Goal: Information Seeking & Learning: Learn about a topic

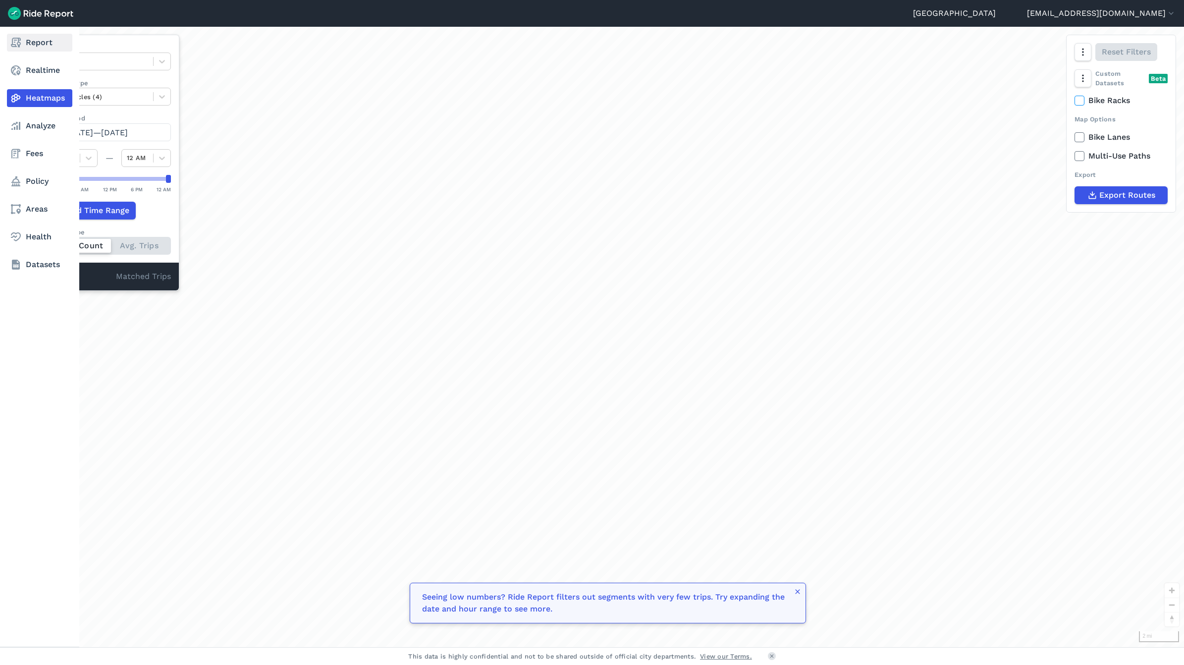
click at [27, 45] on link "Report" at bounding box center [39, 43] width 65 height 18
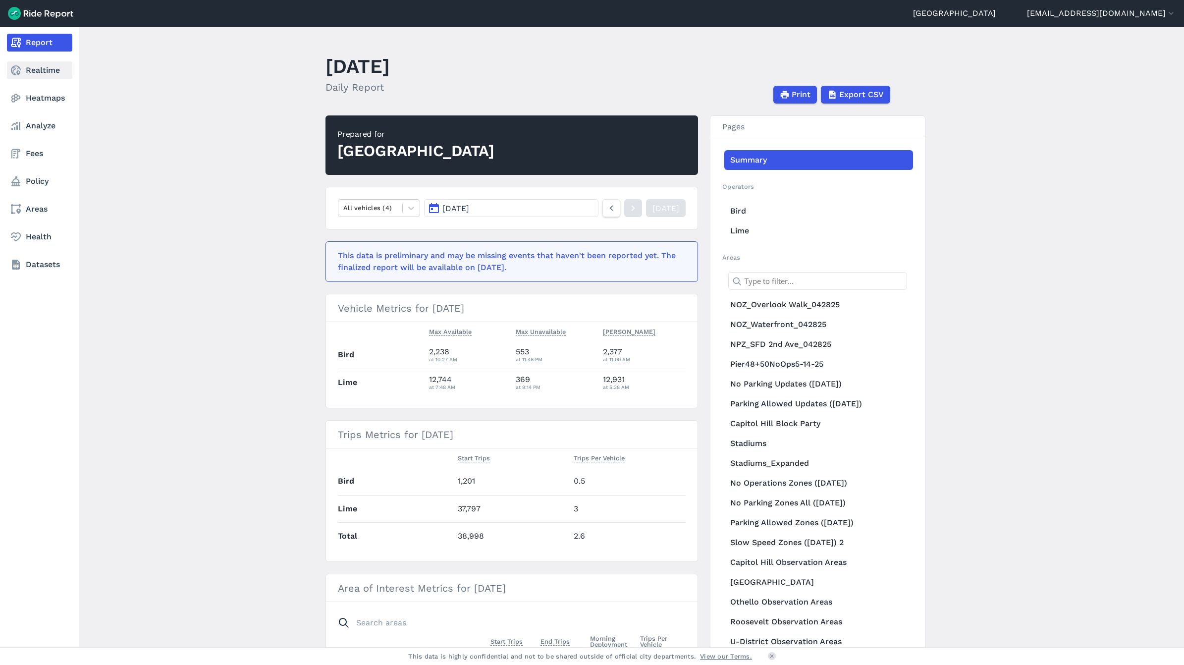
click at [39, 71] on link "Realtime" at bounding box center [39, 70] width 65 height 18
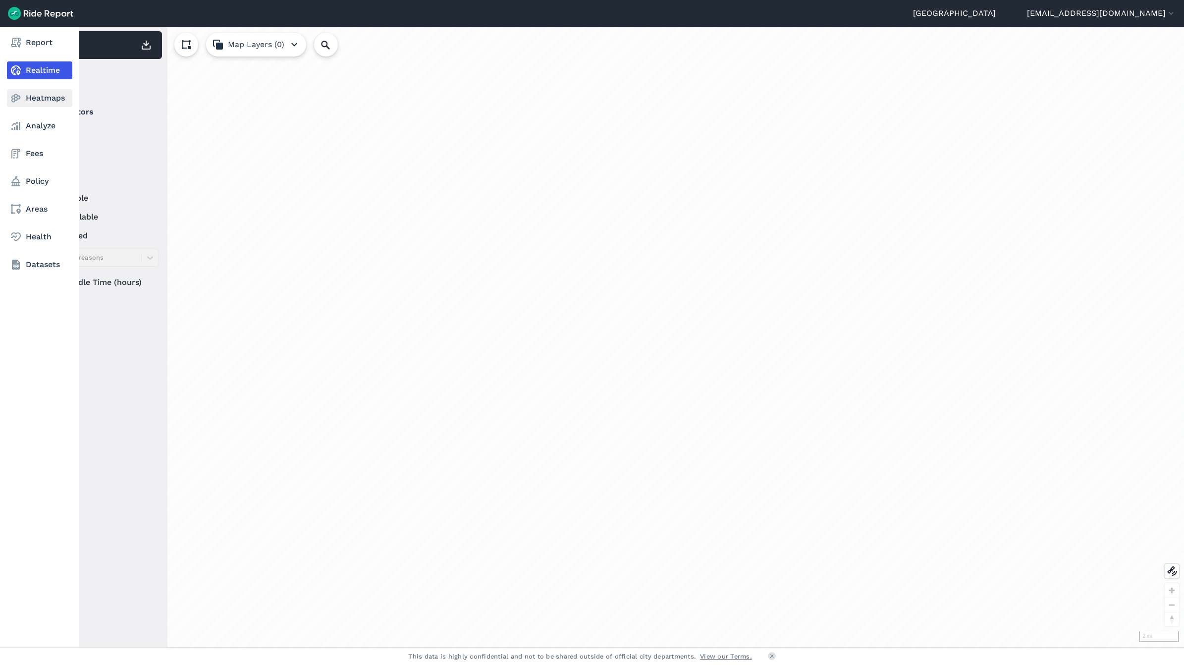
click at [52, 101] on link "Heatmaps" at bounding box center [39, 98] width 65 height 18
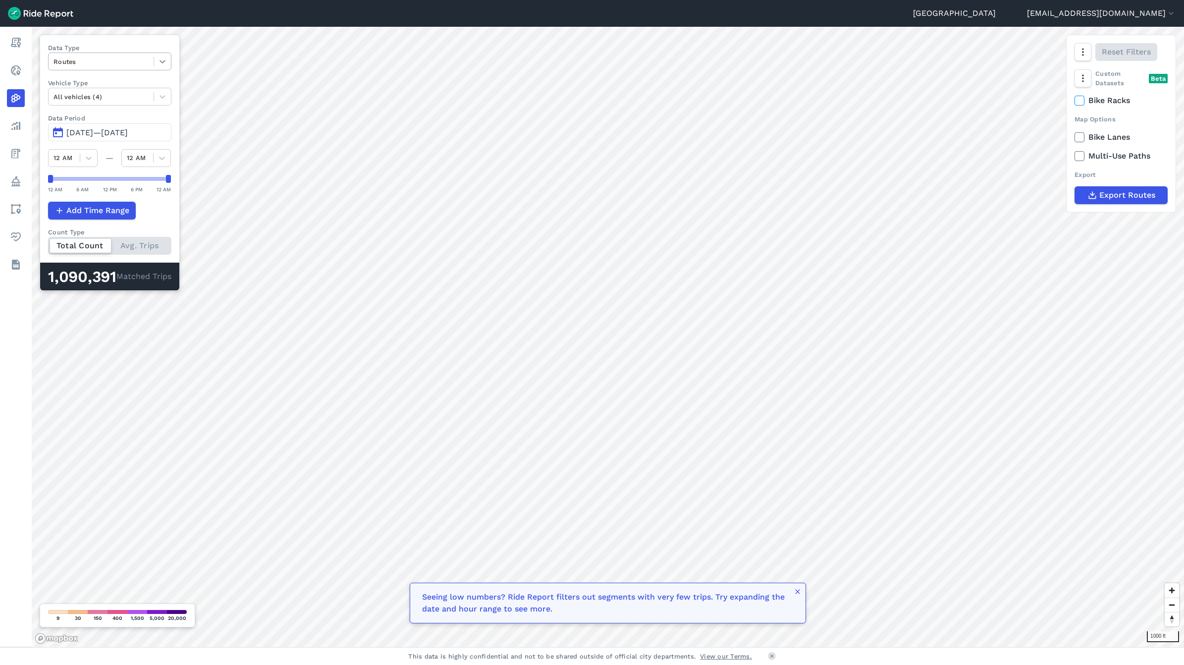
click at [166, 63] on icon at bounding box center [162, 61] width 10 height 10
click at [112, 104] on div "Trip Ends" at bounding box center [109, 102] width 123 height 17
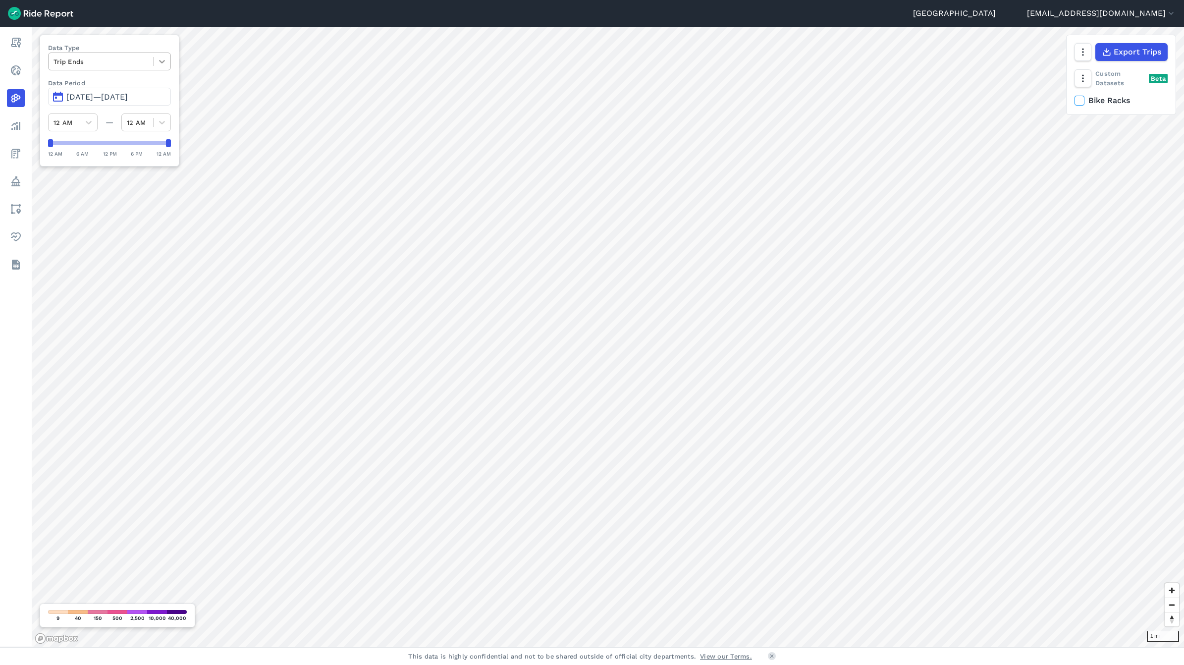
click at [166, 60] on icon at bounding box center [162, 61] width 10 height 10
click at [100, 92] on div "Trip Starts" at bounding box center [109, 84] width 123 height 17
click at [170, 63] on div at bounding box center [162, 61] width 17 height 17
click at [102, 85] on div "Trip Ends" at bounding box center [109, 84] width 123 height 17
click at [167, 56] on icon at bounding box center [162, 61] width 10 height 10
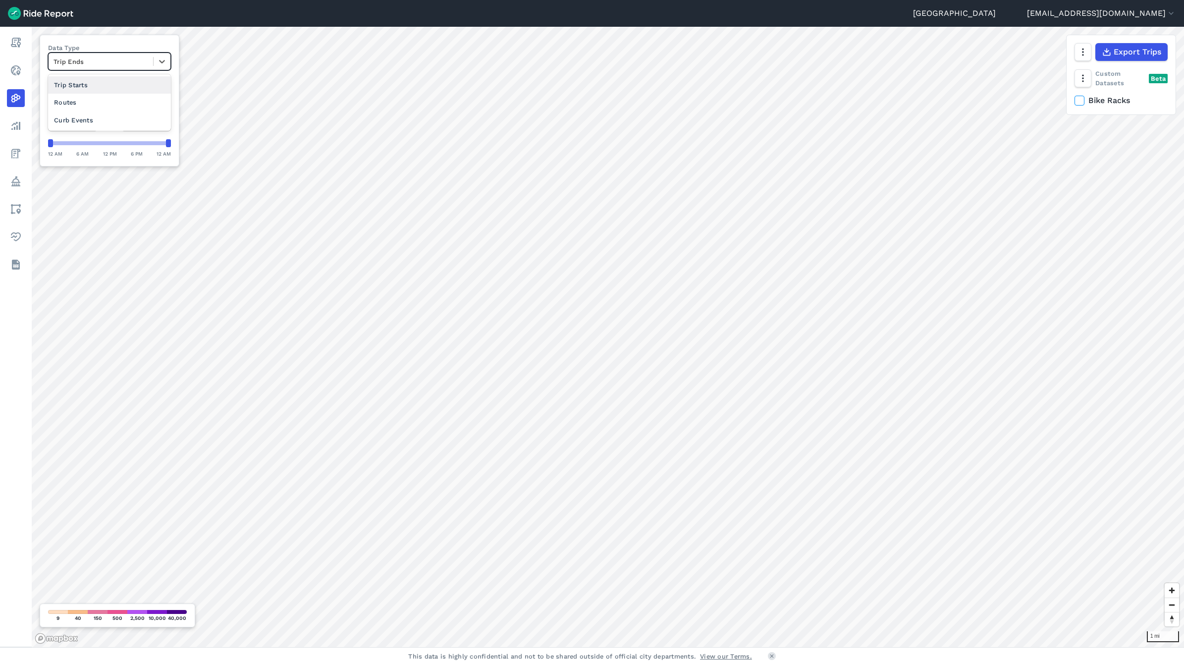
click at [95, 87] on div "Trip Starts" at bounding box center [109, 84] width 123 height 17
click at [167, 60] on icon at bounding box center [162, 61] width 10 height 10
click at [102, 83] on div "Trip Ends" at bounding box center [109, 84] width 123 height 17
click at [832, 17] on header "Seattle [EMAIL_ADDRESS][DOMAIN_NAME] Settings Terms Sign Out" at bounding box center [592, 13] width 1184 height 27
click at [163, 63] on icon at bounding box center [162, 61] width 10 height 10
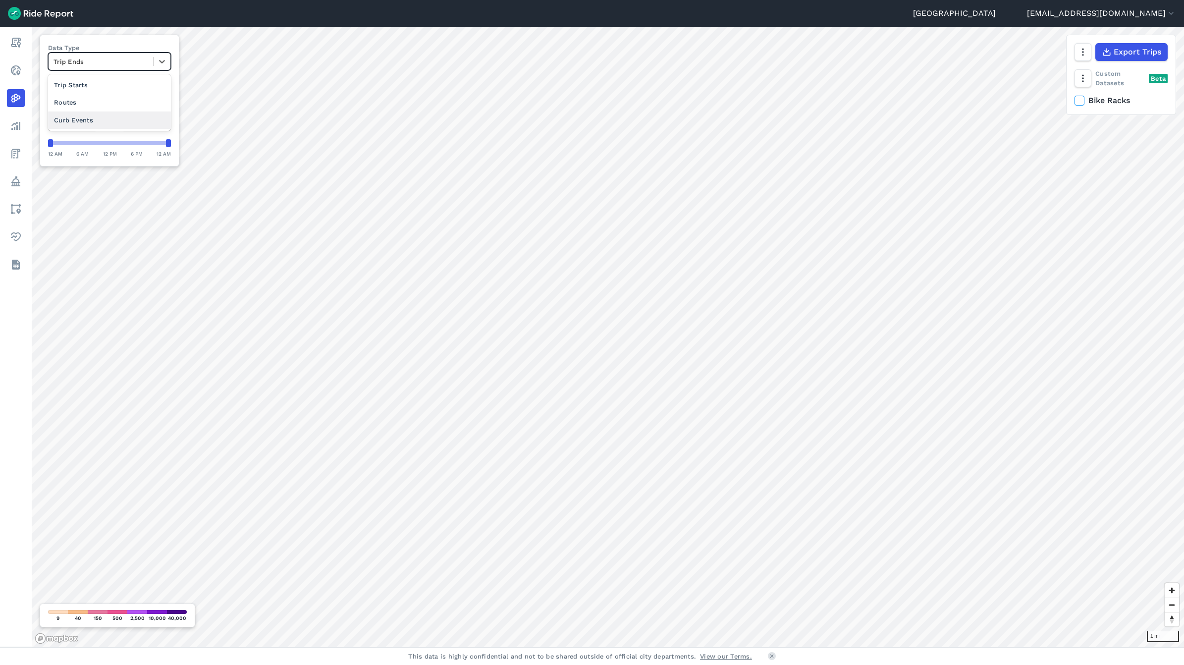
click at [100, 119] on div "Curb Events" at bounding box center [109, 119] width 123 height 17
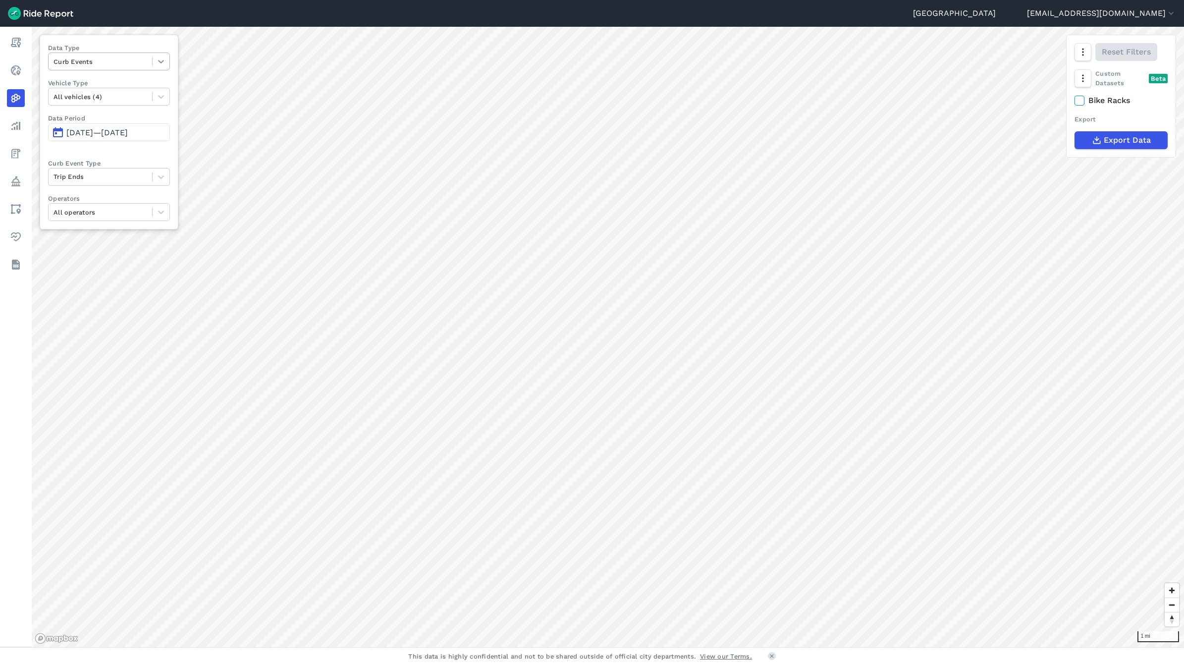
click at [156, 60] on div at bounding box center [161, 61] width 17 height 17
click at [79, 118] on div "Routes" at bounding box center [109, 119] width 122 height 17
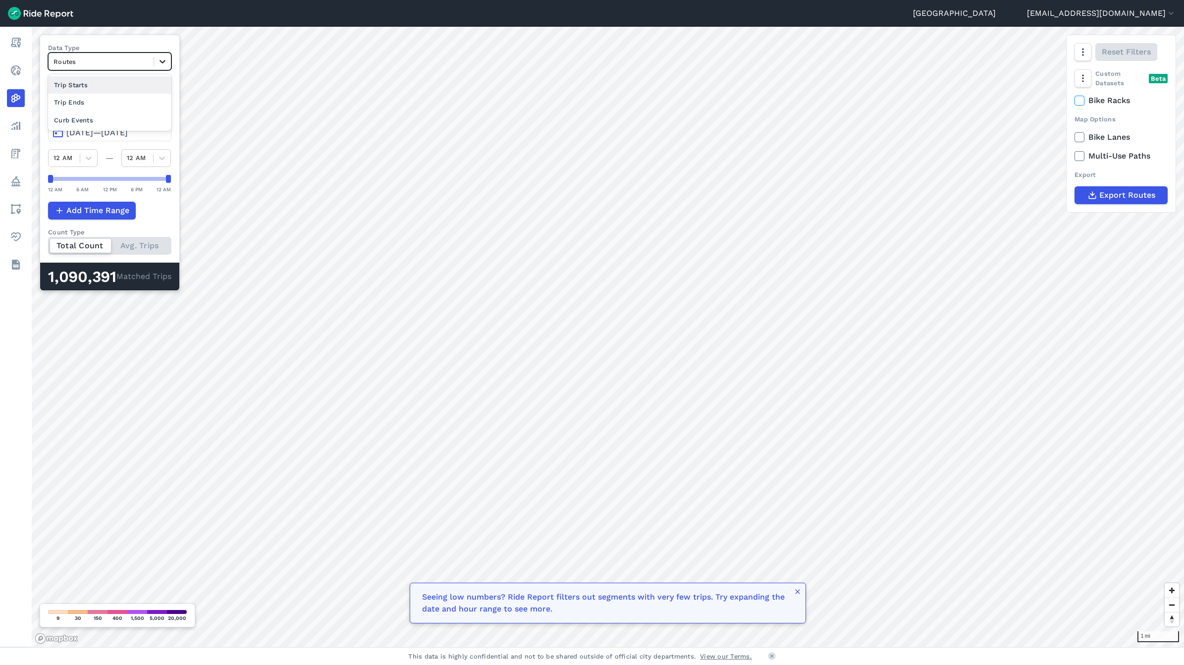
click at [167, 64] on icon at bounding box center [162, 61] width 10 height 10
click at [83, 87] on div "Trip Starts" at bounding box center [109, 84] width 123 height 17
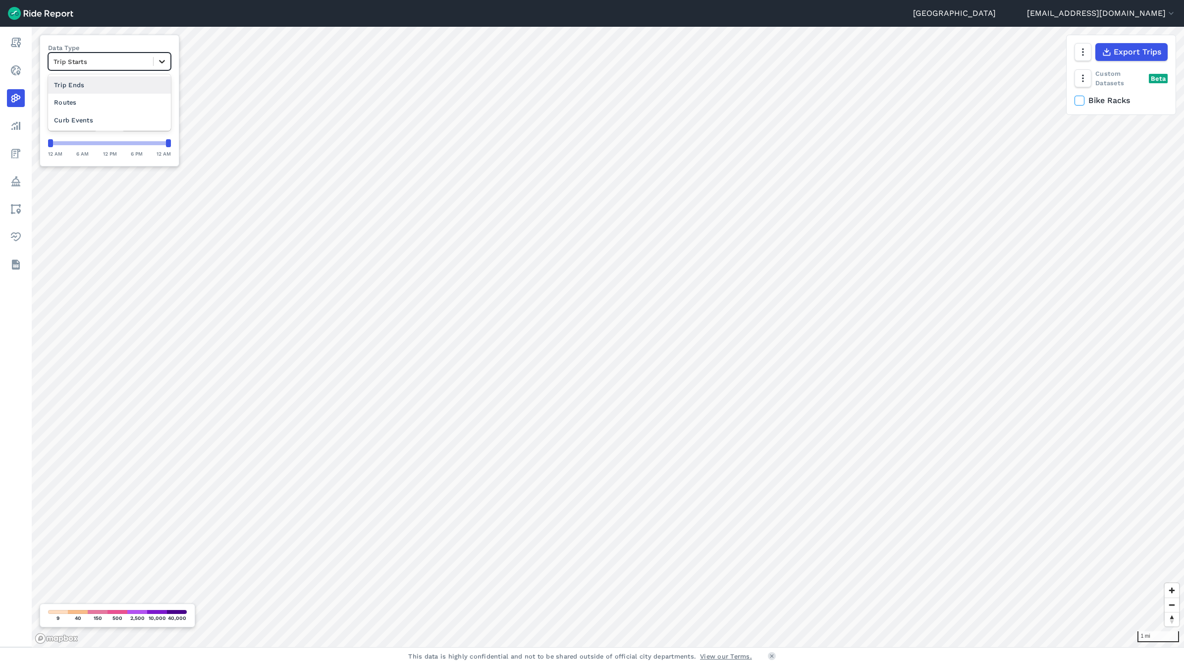
click at [158, 62] on div at bounding box center [162, 61] width 17 height 17
click at [109, 85] on div "Trip Ends" at bounding box center [109, 84] width 123 height 17
click at [161, 61] on icon at bounding box center [162, 61] width 10 height 10
click at [112, 90] on div "Trip Starts" at bounding box center [109, 84] width 123 height 17
click at [166, 65] on icon at bounding box center [162, 61] width 10 height 10
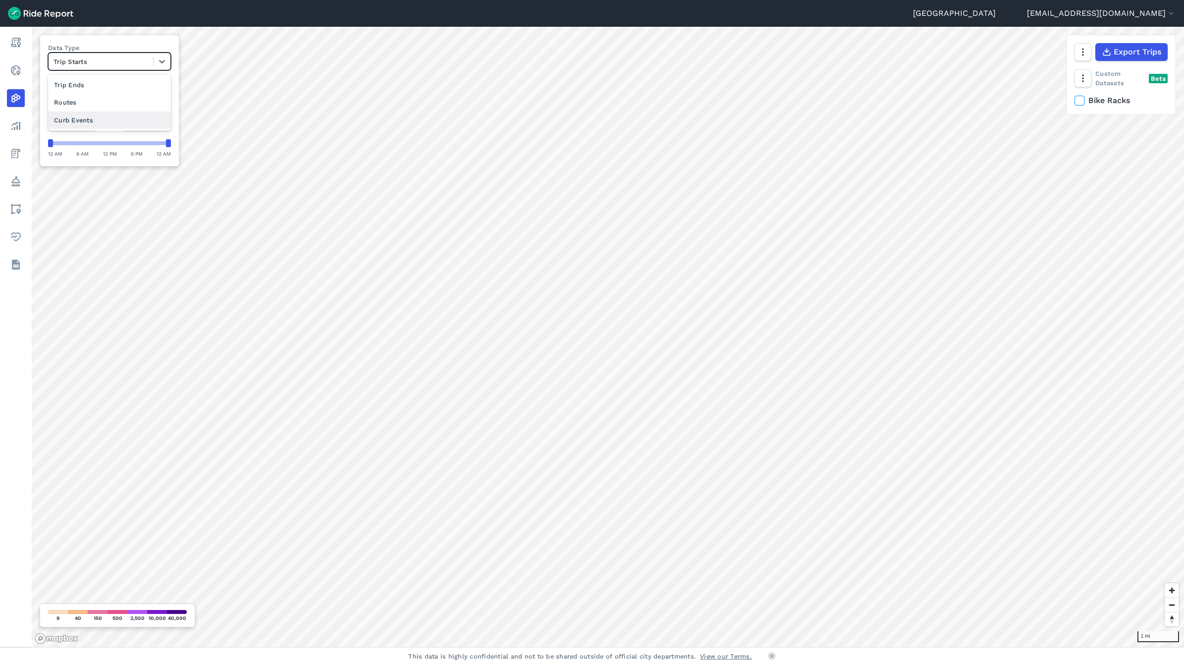
click at [90, 122] on div "Curb Events" at bounding box center [109, 119] width 123 height 17
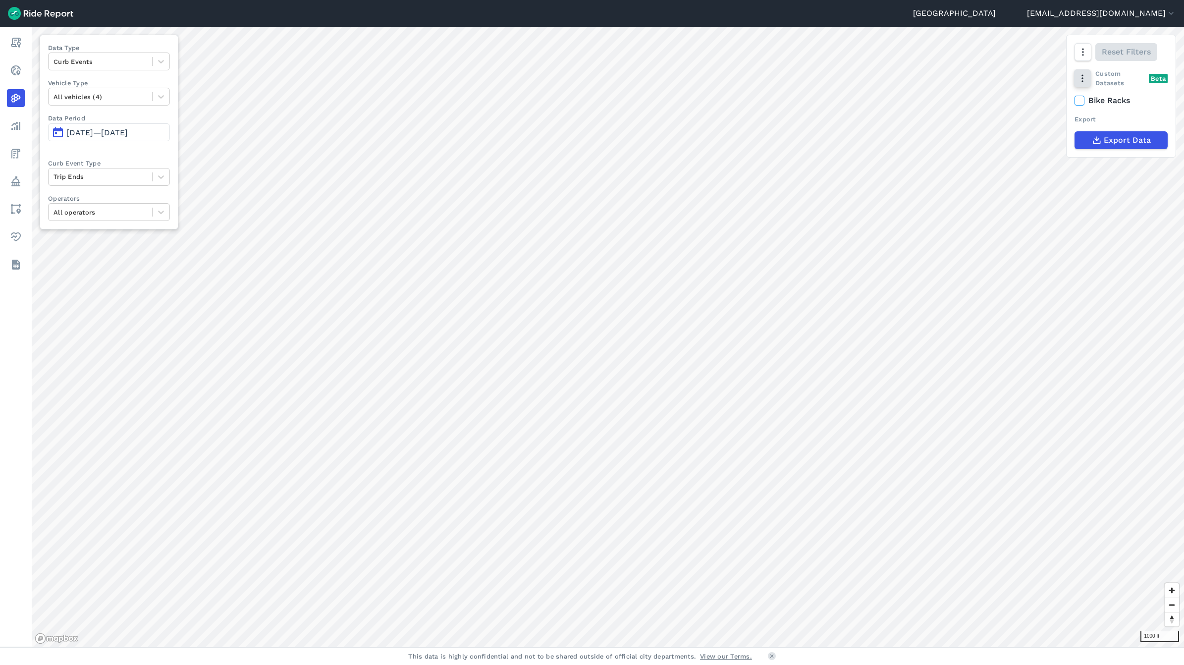
click at [1083, 75] on icon "button" at bounding box center [1082, 78] width 10 height 10
click at [1104, 121] on label "Points" at bounding box center [1105, 119] width 48 height 21
click at [1081, 102] on input "Points" at bounding box center [1081, 99] width 0 height 6
click at [1090, 118] on icon at bounding box center [1090, 119] width 10 height 10
click at [1081, 102] on input "Points" at bounding box center [1081, 99] width 0 height 6
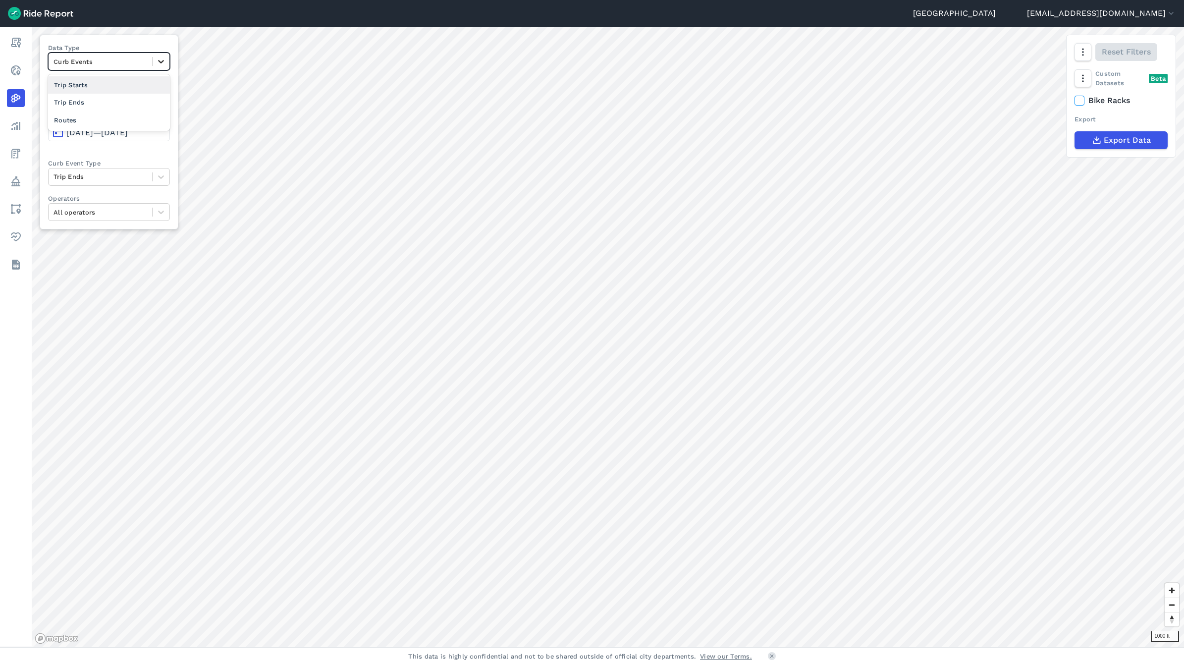
click at [166, 58] on icon at bounding box center [161, 61] width 10 height 10
click at [162, 62] on icon at bounding box center [161, 61] width 10 height 10
click at [88, 117] on div "Routes" at bounding box center [109, 119] width 122 height 17
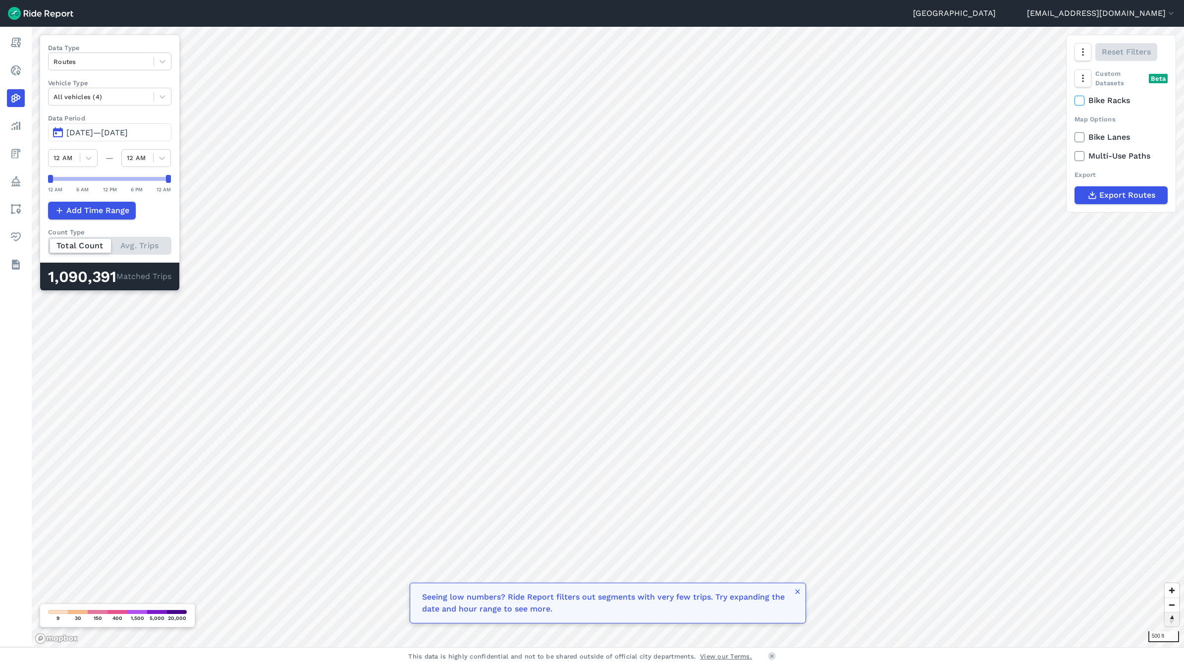
click at [1174, 620] on span "Reset bearing to north" at bounding box center [1171, 619] width 16 height 16
click at [163, 93] on icon at bounding box center [162, 97] width 10 height 10
click at [96, 172] on div "Seated Scooters" at bounding box center [109, 172] width 123 height 17
click at [170, 99] on div at bounding box center [162, 96] width 17 height 17
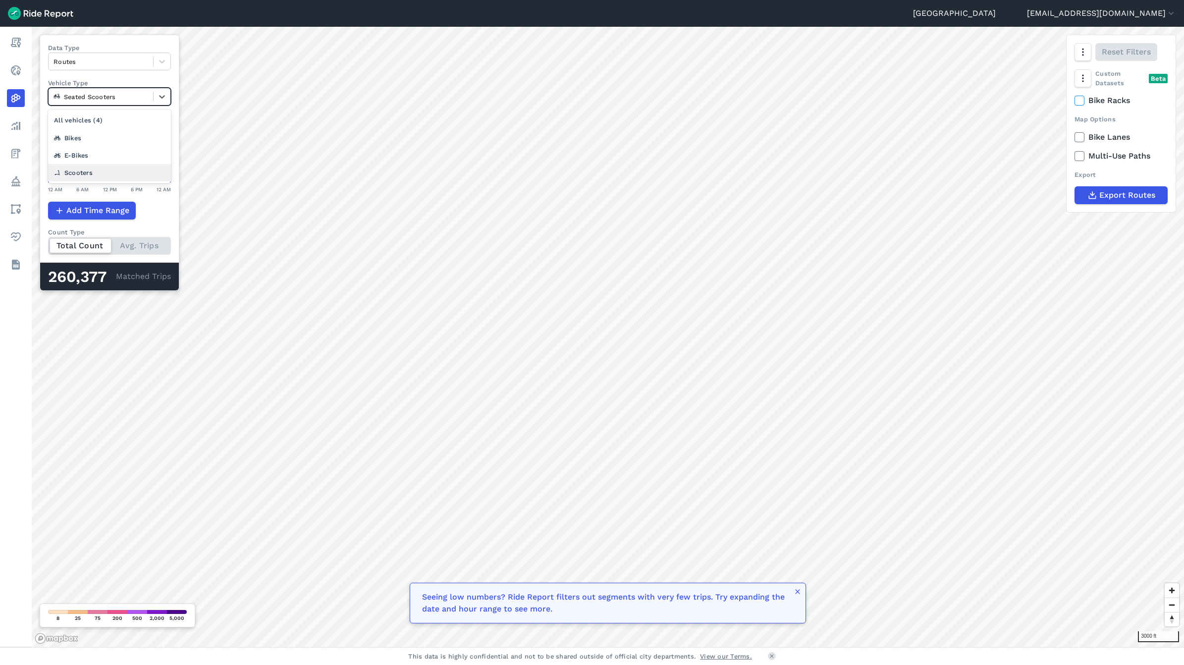
click at [103, 172] on div "Scooters" at bounding box center [109, 172] width 123 height 17
click at [165, 104] on div at bounding box center [162, 96] width 17 height 17
click at [95, 142] on div "Bikes" at bounding box center [109, 137] width 123 height 17
click at [165, 97] on icon at bounding box center [162, 97] width 6 height 3
click at [119, 141] on div "E-Bikes" at bounding box center [109, 137] width 123 height 17
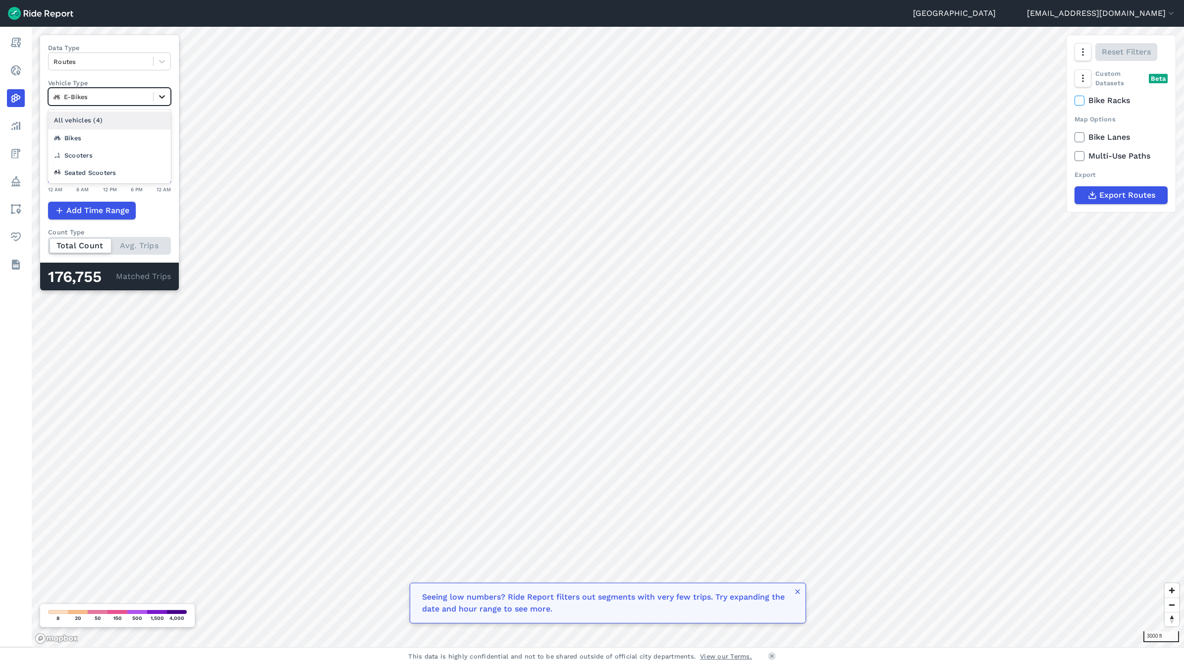
click at [167, 100] on icon at bounding box center [162, 97] width 10 height 10
click at [110, 152] on div "Scooters" at bounding box center [109, 155] width 123 height 17
click at [170, 101] on div at bounding box center [162, 96] width 17 height 17
click at [109, 171] on div "Seated Scooters" at bounding box center [109, 172] width 123 height 17
click at [165, 60] on icon at bounding box center [162, 61] width 6 height 3
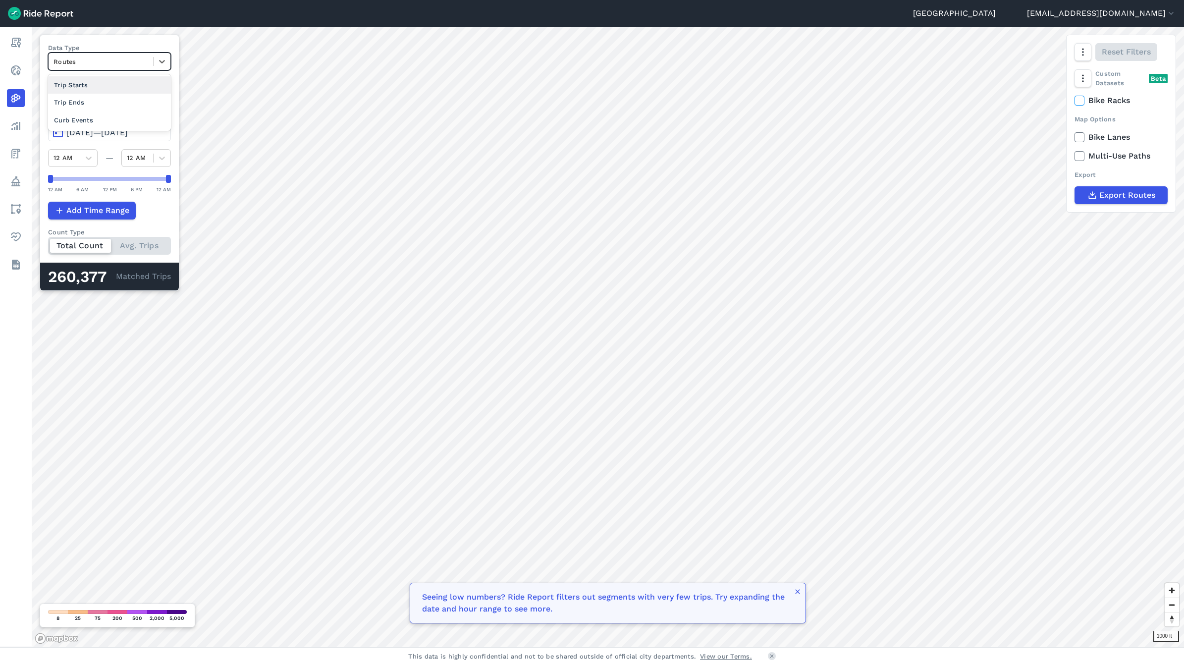
click at [94, 89] on div "Trip Starts" at bounding box center [109, 84] width 123 height 17
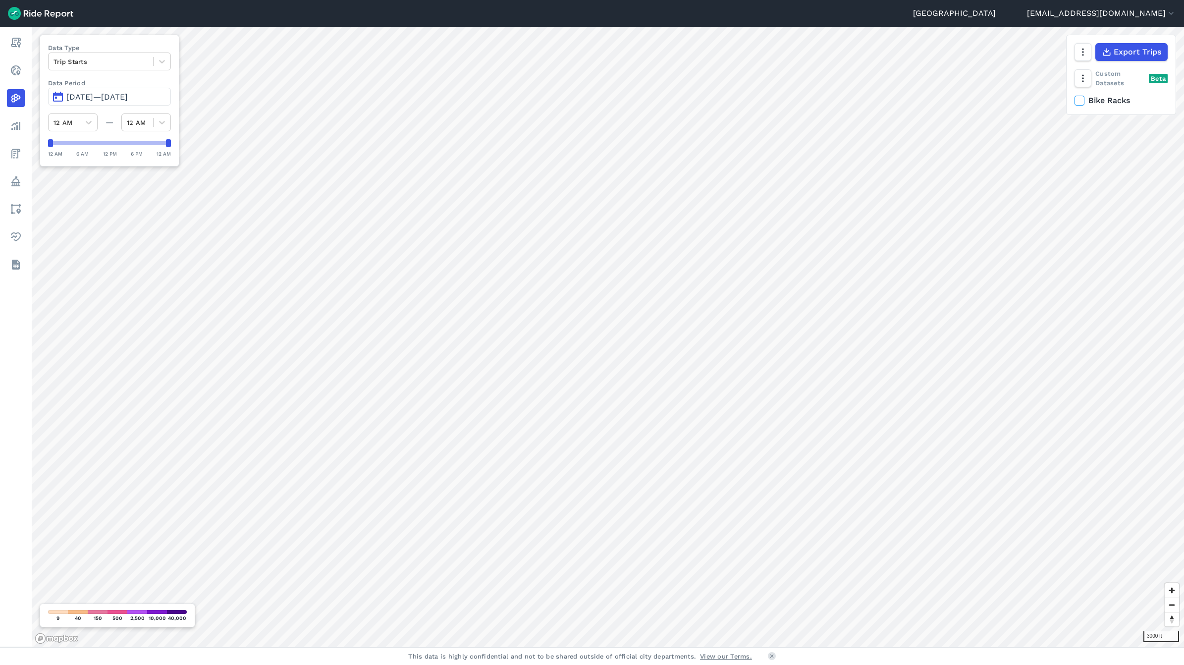
click at [154, 79] on label "Data Period" at bounding box center [109, 82] width 123 height 9
click at [167, 63] on icon at bounding box center [162, 61] width 10 height 10
click at [169, 67] on div at bounding box center [162, 61] width 17 height 17
